Goal: Entertainment & Leisure: Consume media (video, audio)

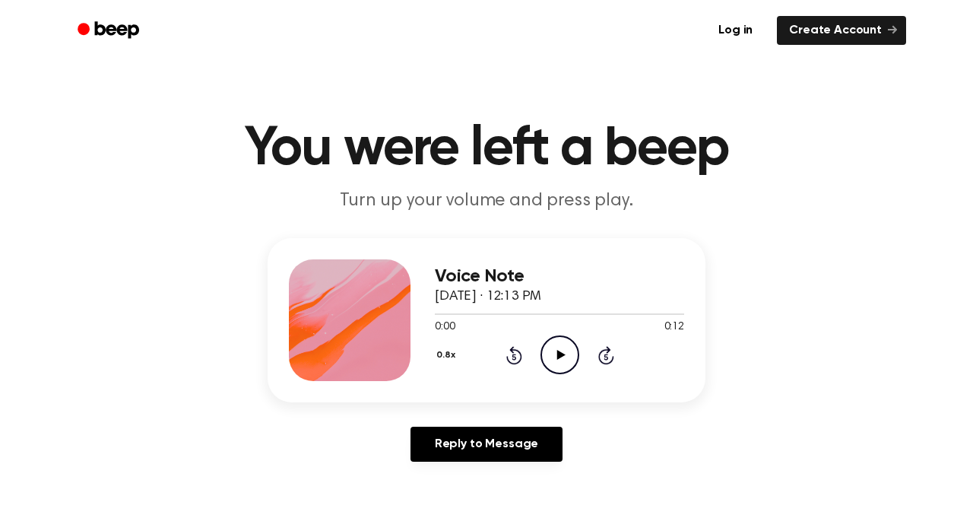
click at [561, 349] on icon "Play Audio" at bounding box center [560, 354] width 39 height 39
click at [589, 206] on p "Turn up your volume and press play." at bounding box center [487, 201] width 584 height 25
click at [555, 373] on circle at bounding box center [560, 354] width 37 height 37
click at [558, 362] on icon "Play Audio" at bounding box center [560, 354] width 39 height 39
click at [555, 360] on icon "Play Audio" at bounding box center [560, 354] width 39 height 39
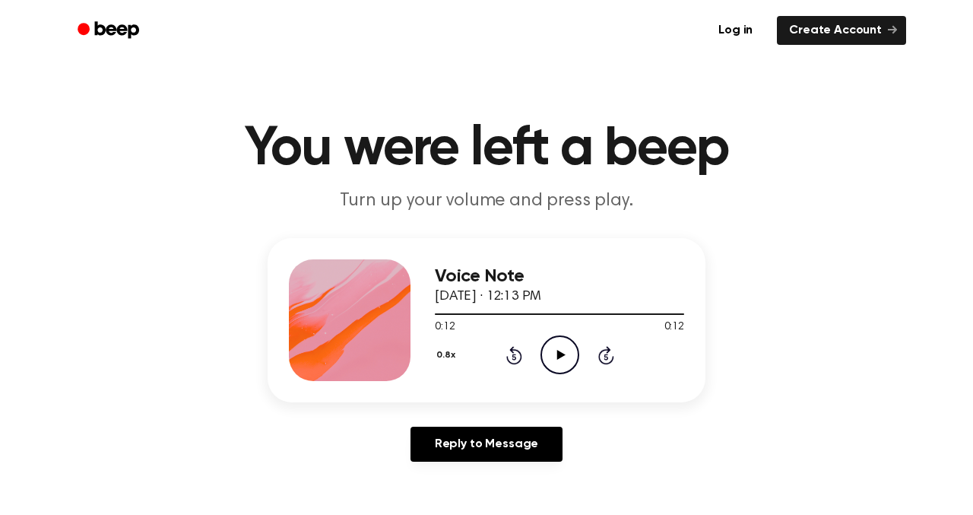
click at [560, 349] on icon "Play Audio" at bounding box center [560, 354] width 39 height 39
click at [565, 351] on icon "Play Audio" at bounding box center [560, 354] width 39 height 39
click at [554, 353] on icon "Play Audio" at bounding box center [560, 354] width 39 height 39
